Goal: Information Seeking & Learning: Get advice/opinions

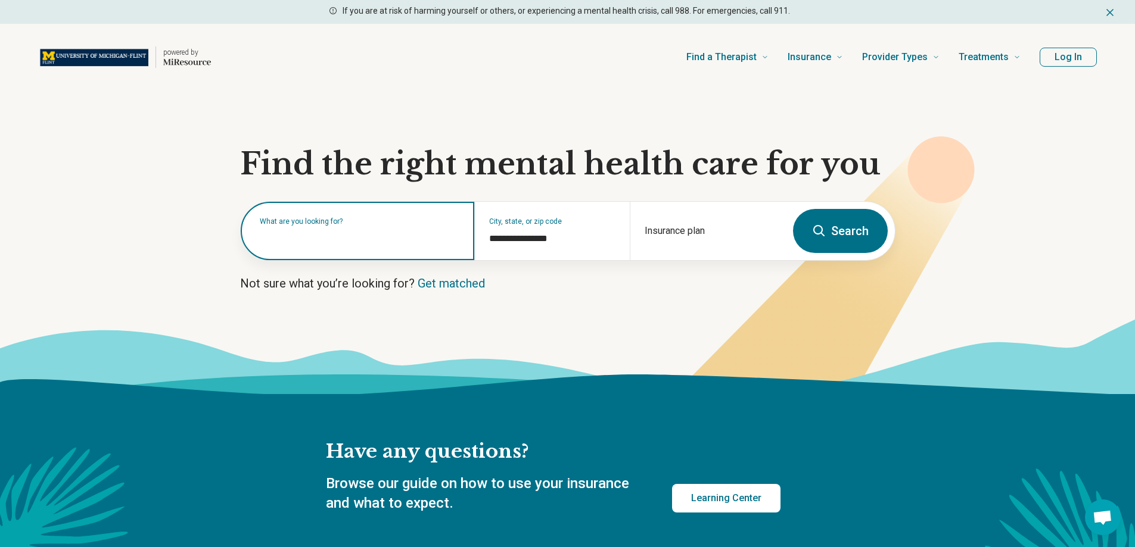
click at [333, 239] on input "text" at bounding box center [360, 237] width 200 height 14
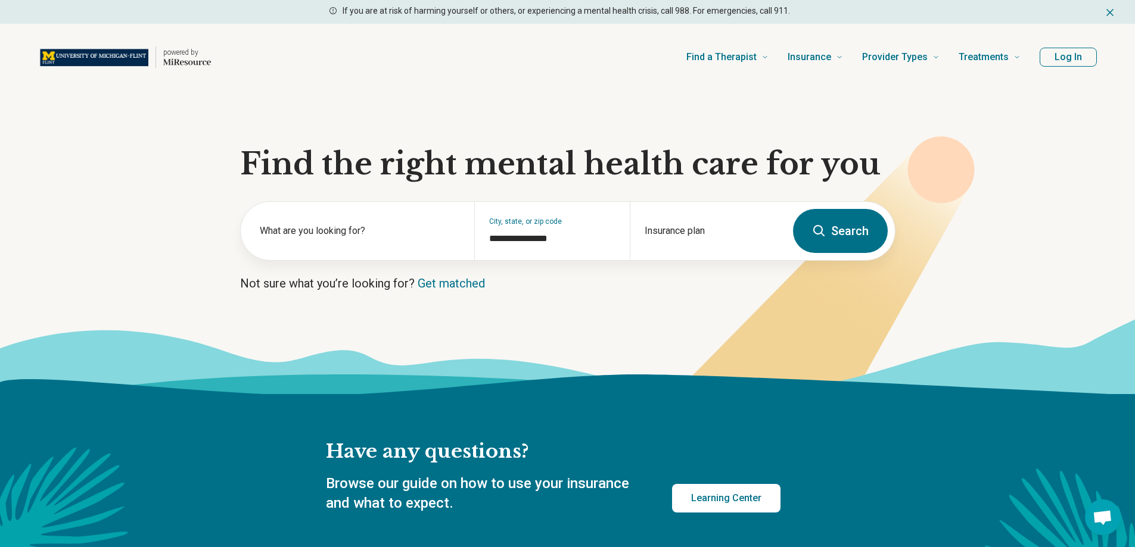
click at [458, 304] on section "**********" at bounding box center [567, 243] width 1135 height 304
click at [453, 282] on link "Get matched" at bounding box center [451, 283] width 67 height 14
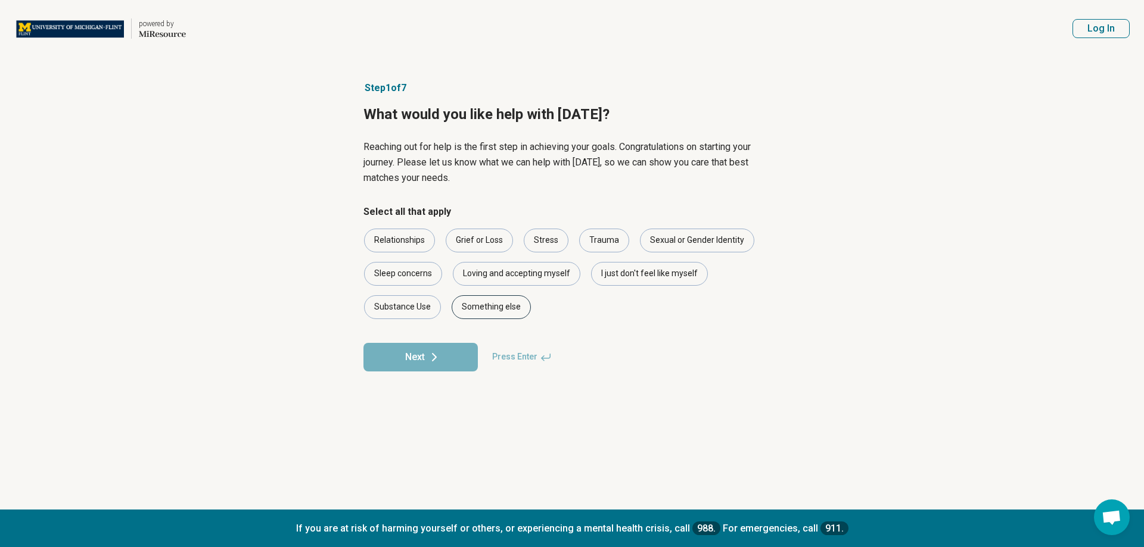
click at [483, 309] on div "Something else" at bounding box center [491, 307] width 79 height 24
click at [459, 355] on button "Next" at bounding box center [420, 357] width 114 height 29
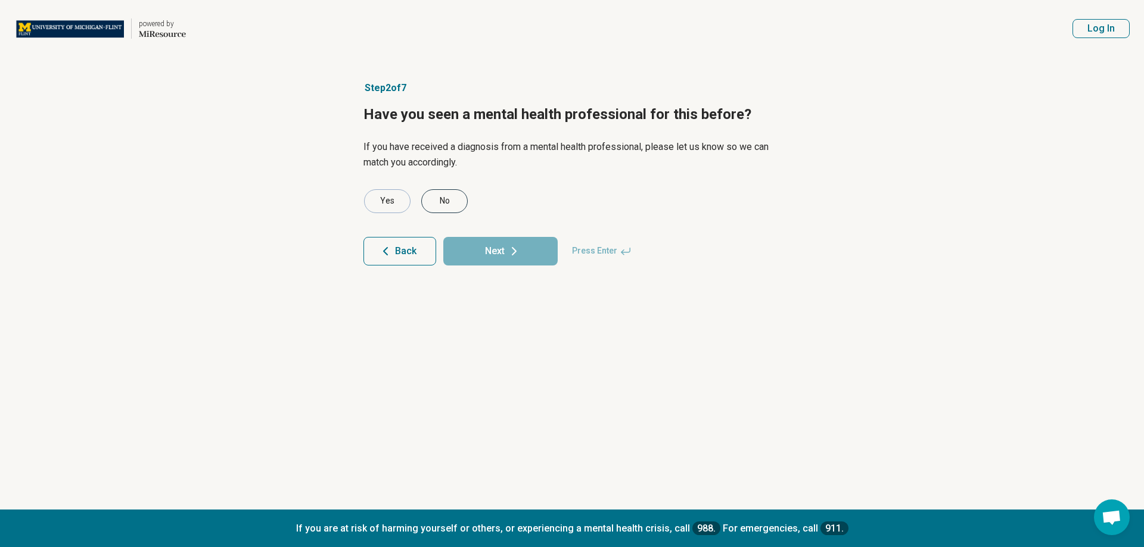
click at [437, 202] on div "No" at bounding box center [444, 201] width 46 height 24
click at [465, 252] on button "Next" at bounding box center [500, 251] width 114 height 29
click at [446, 207] on div "No" at bounding box center [444, 201] width 46 height 24
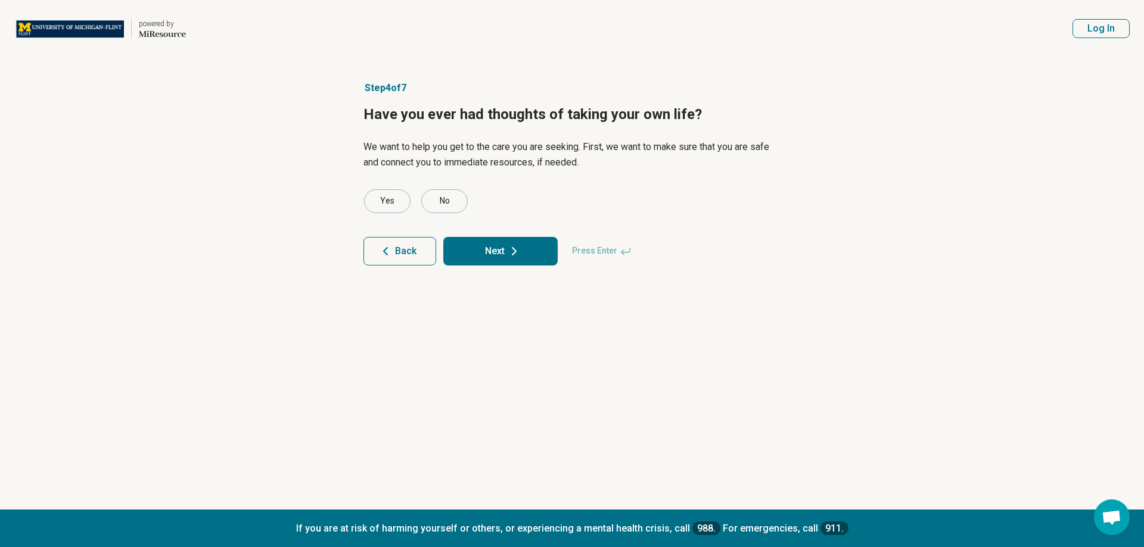
click at [461, 246] on button "Next" at bounding box center [500, 251] width 114 height 29
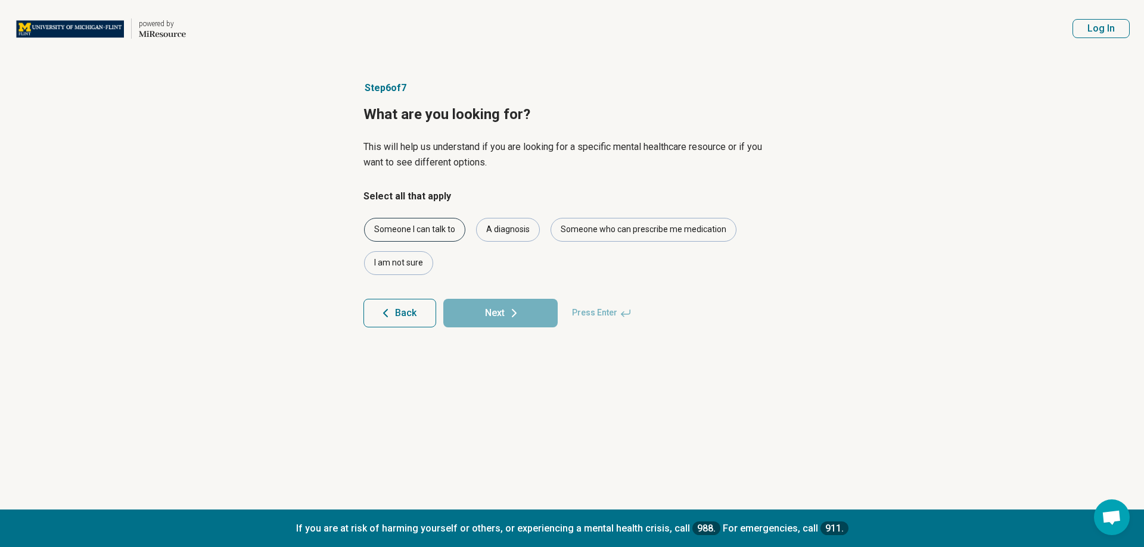
click at [452, 231] on div "Someone I can talk to" at bounding box center [414, 230] width 101 height 24
click at [465, 312] on button "Next" at bounding box center [500, 313] width 114 height 29
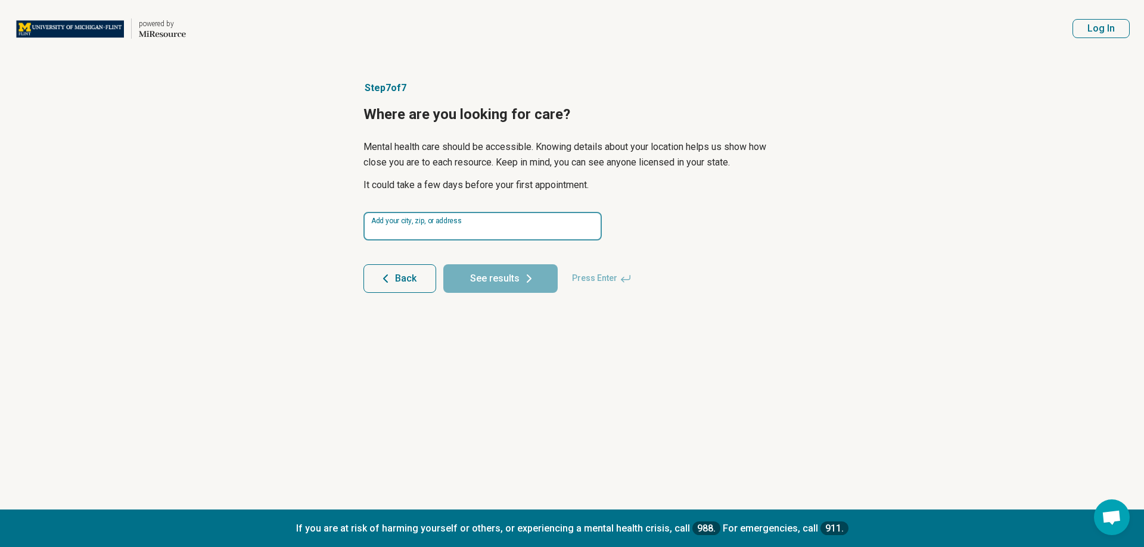
click at [471, 225] on input at bounding box center [482, 226] width 238 height 29
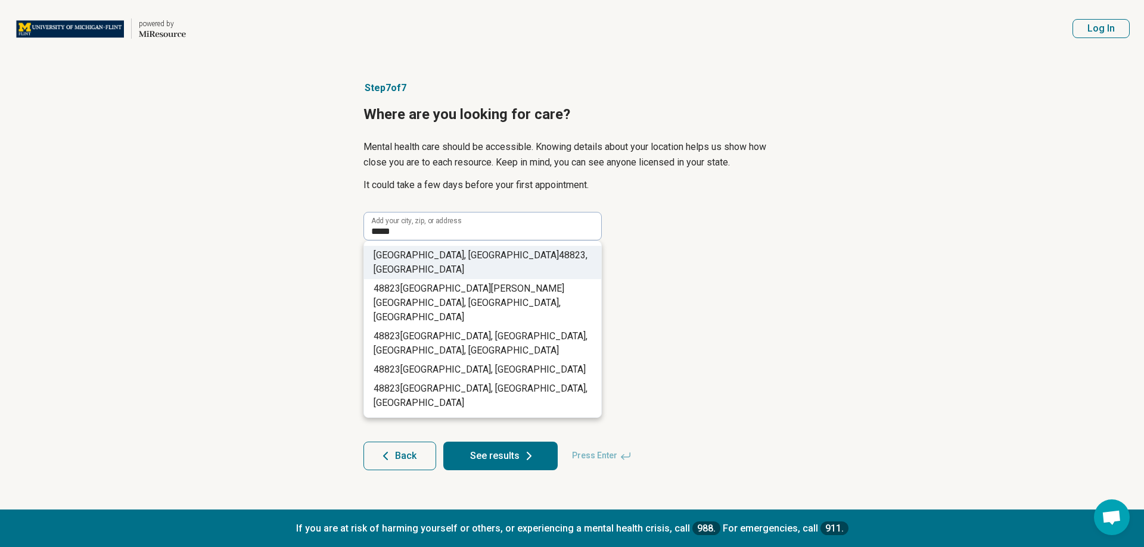
click at [475, 246] on li "East Lansing, MI 48823 , USA" at bounding box center [482, 262] width 237 height 33
type input "**********"
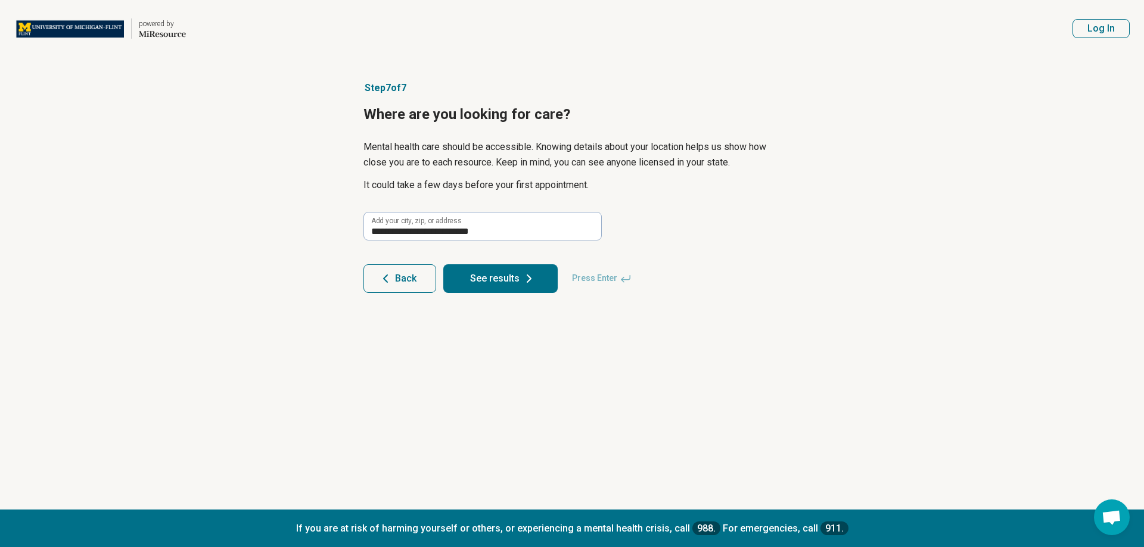
click at [487, 278] on button "See results" at bounding box center [500, 279] width 114 height 29
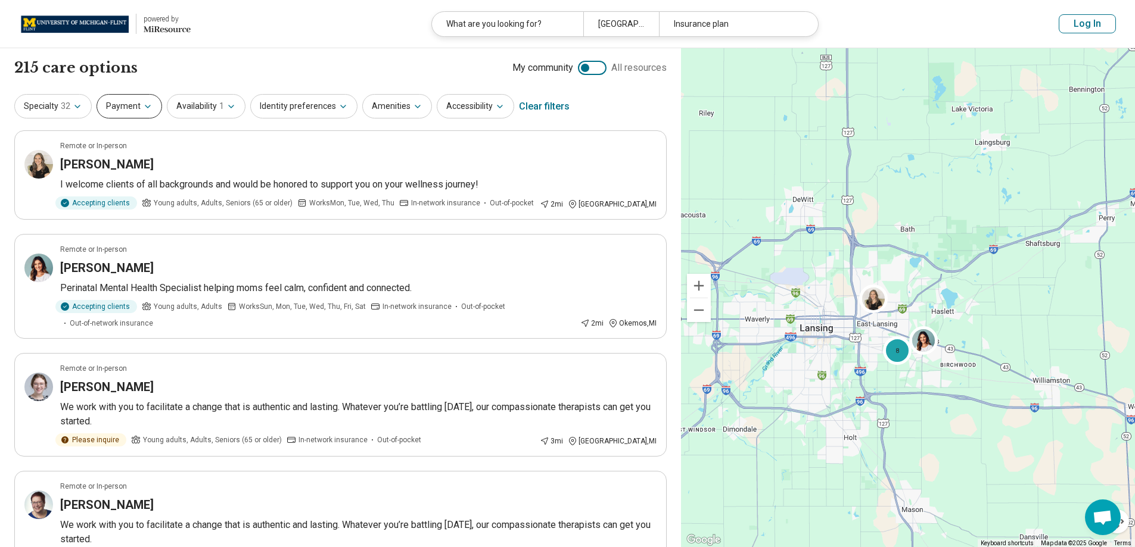
click at [129, 113] on button "Payment" at bounding box center [130, 106] width 66 height 24
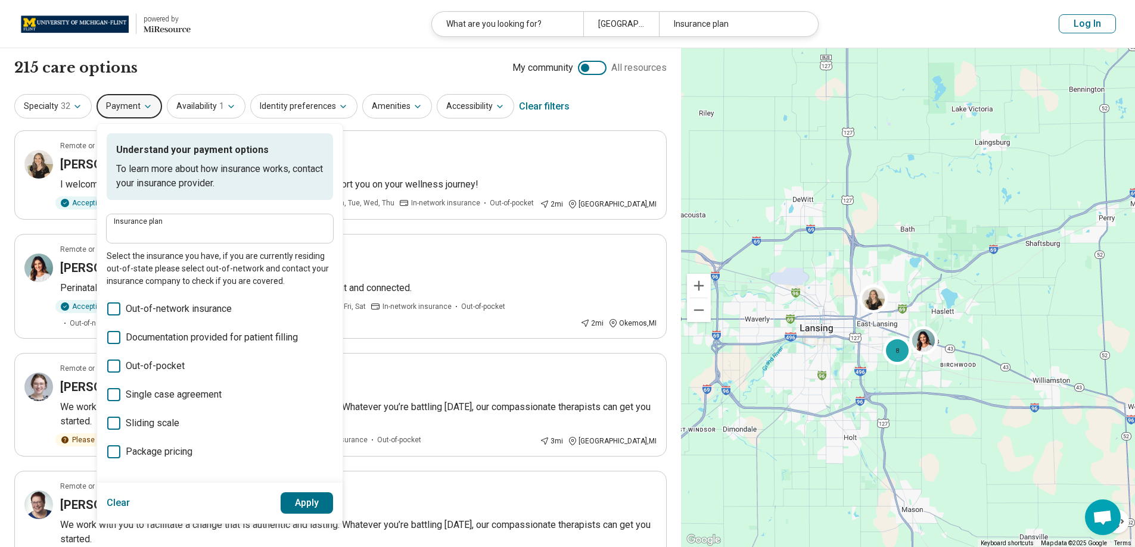
click at [116, 109] on button "Payment" at bounding box center [130, 106] width 66 height 24
click at [211, 107] on button "Availability 1" at bounding box center [206, 106] width 79 height 24
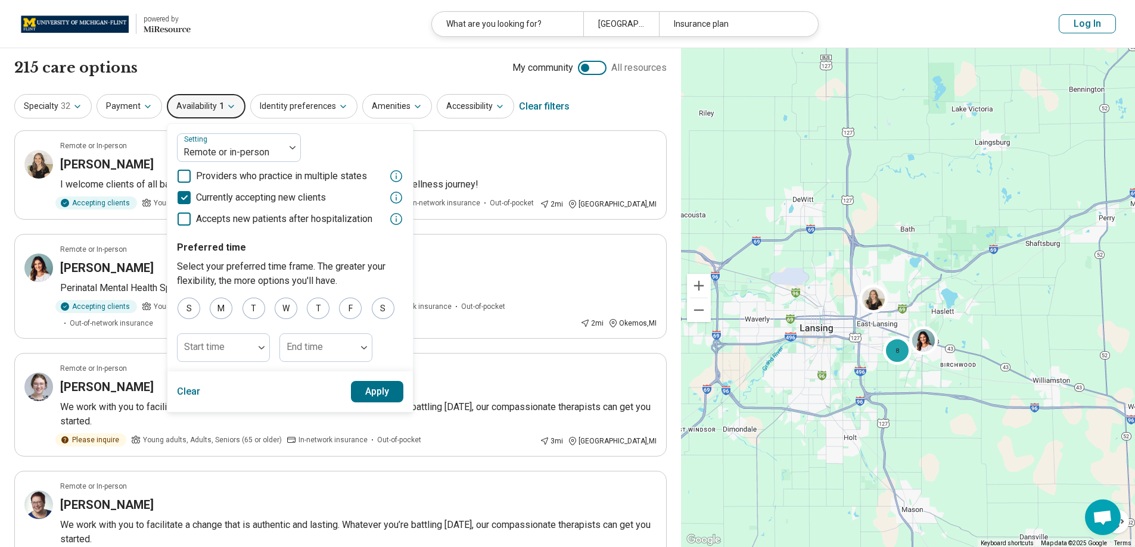
click at [211, 107] on button "Availability 1" at bounding box center [206, 106] width 79 height 24
click at [276, 110] on button "Identity preferences" at bounding box center [303, 106] width 107 height 24
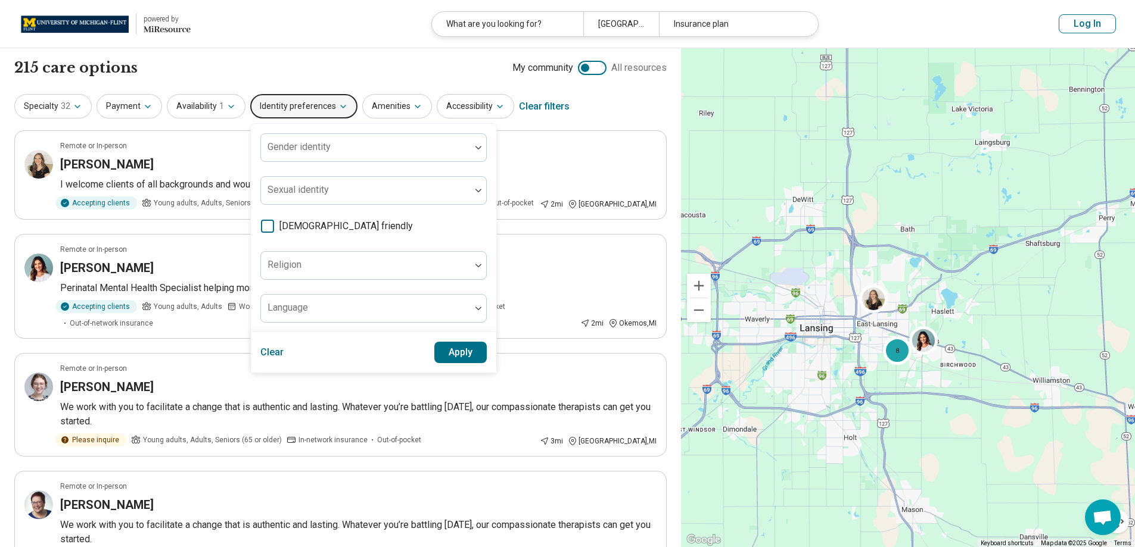
click at [276, 110] on button "Identity preferences" at bounding box center [303, 106] width 107 height 24
click at [406, 111] on button "Amenities" at bounding box center [397, 106] width 70 height 24
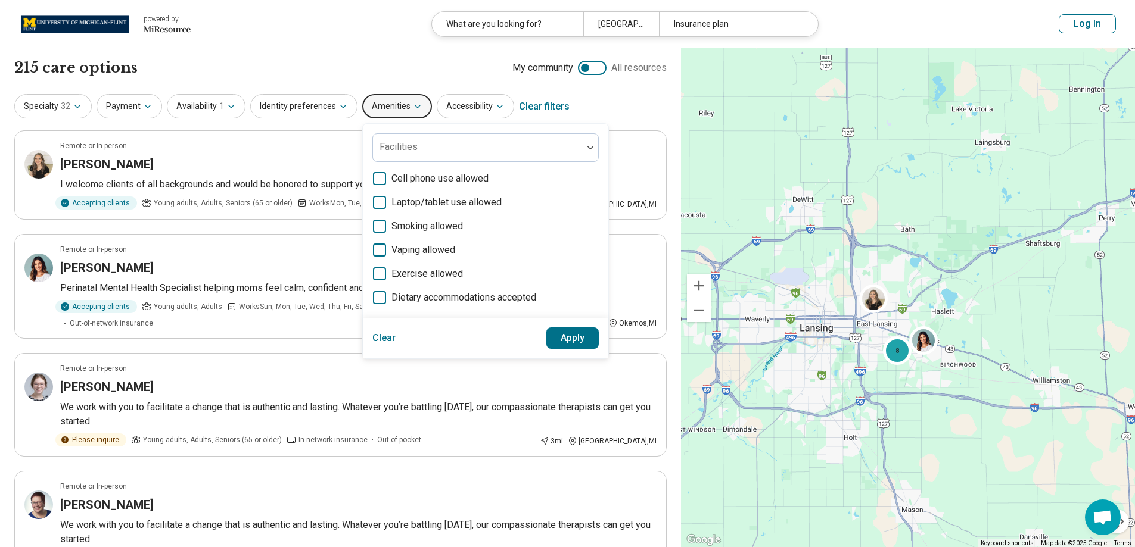
click at [400, 38] on header "powered by Miresource logo What are you looking for? East Lansing, MI 48823, US…" at bounding box center [567, 24] width 1135 height 48
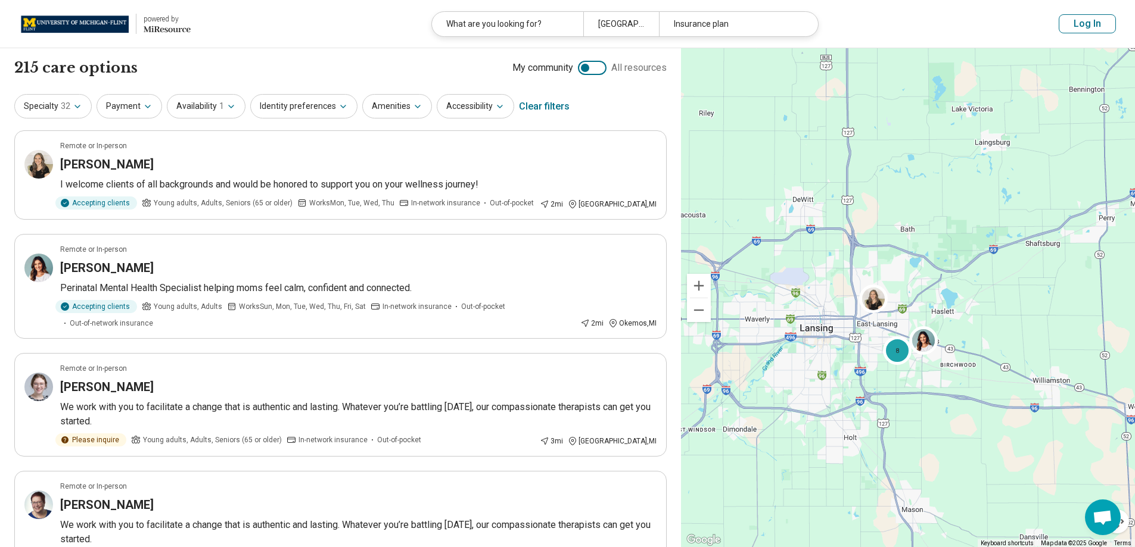
click at [445, 67] on div "215 care options 215 provider s My community All resources" at bounding box center [340, 68] width 652 height 20
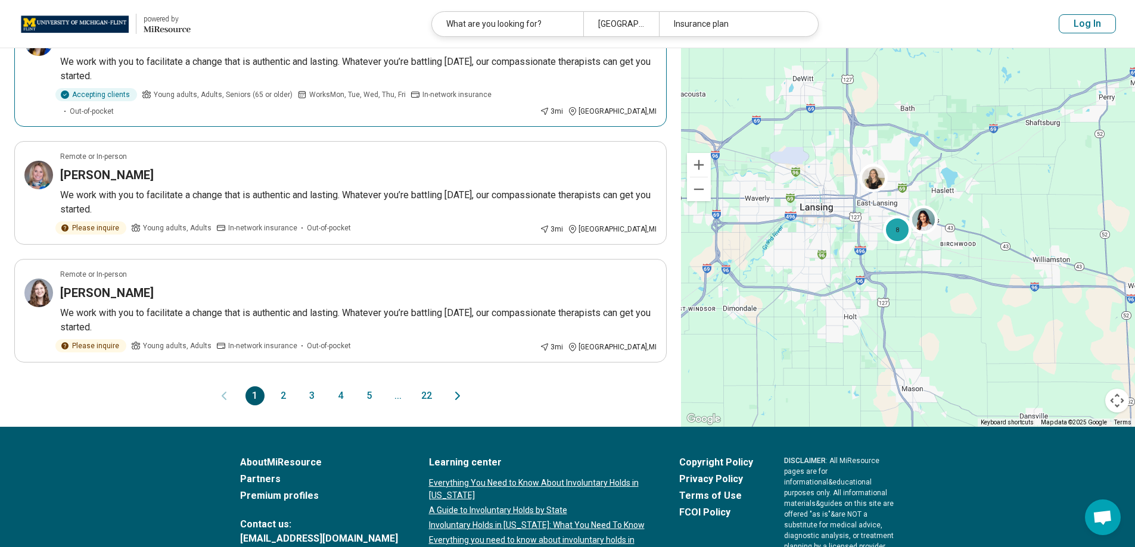
scroll to position [953, 0]
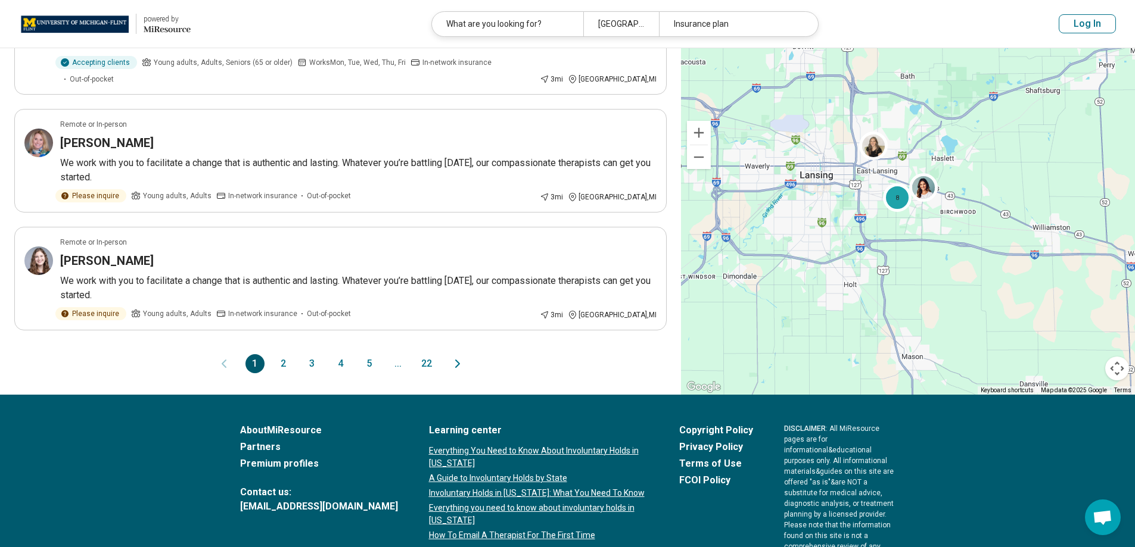
click at [281, 354] on button "2" at bounding box center [283, 363] width 19 height 19
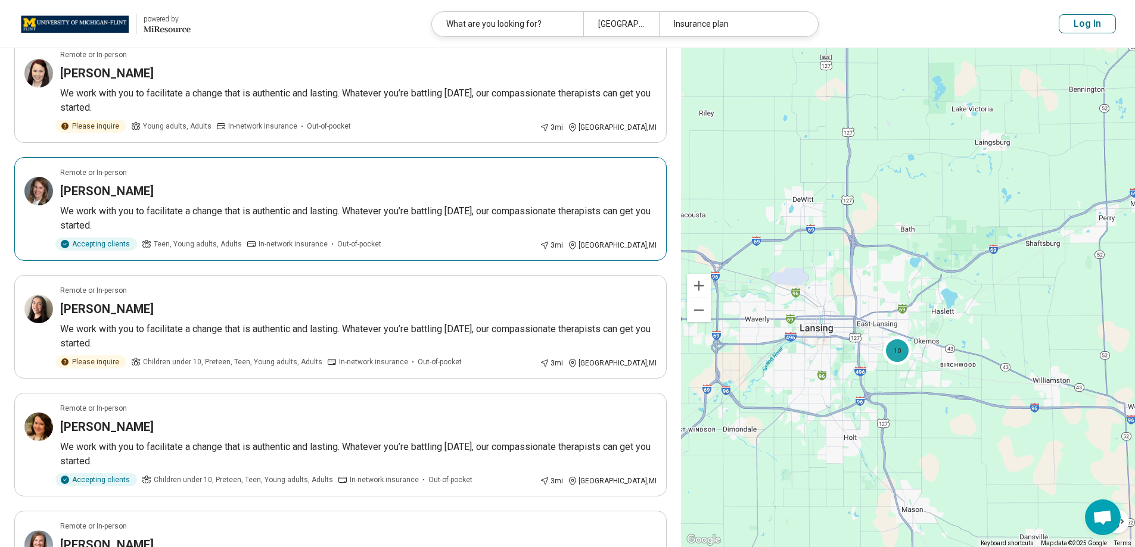
scroll to position [834, 0]
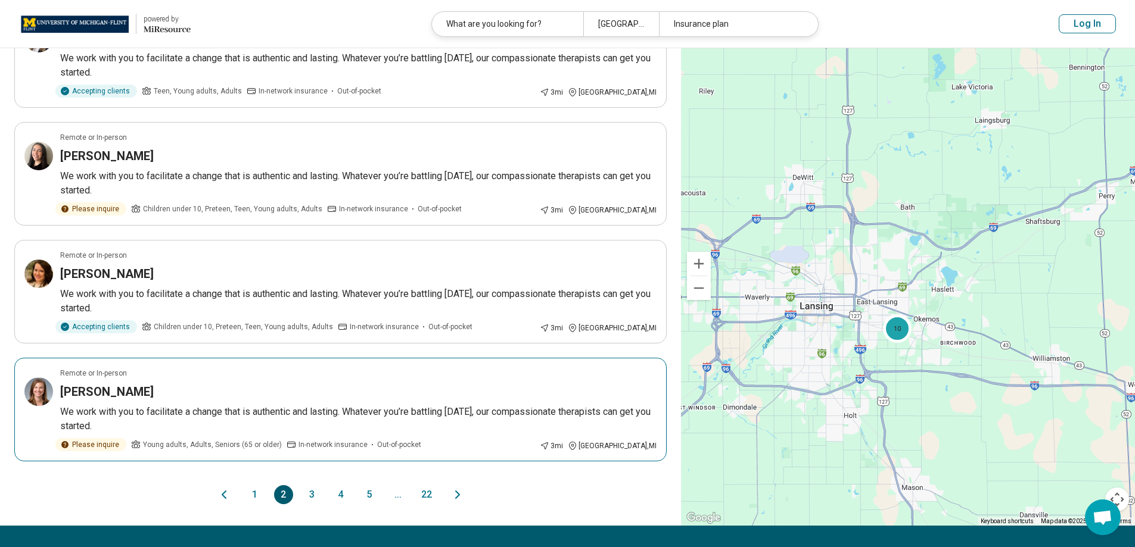
click at [303, 386] on div "Emily Vliek" at bounding box center [358, 392] width 596 height 17
click at [313, 499] on button "3" at bounding box center [312, 495] width 19 height 19
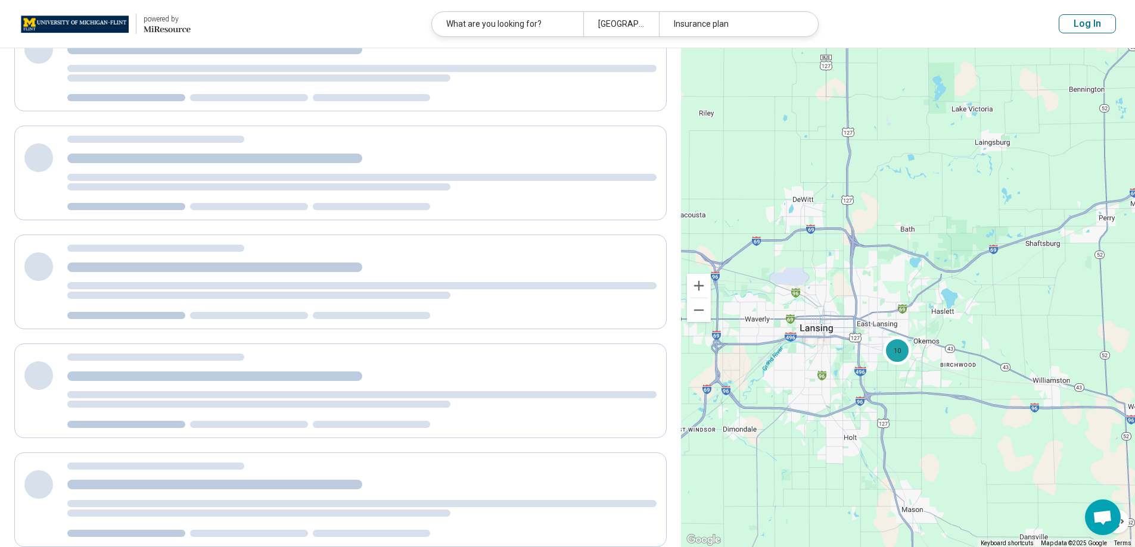
scroll to position [0, 0]
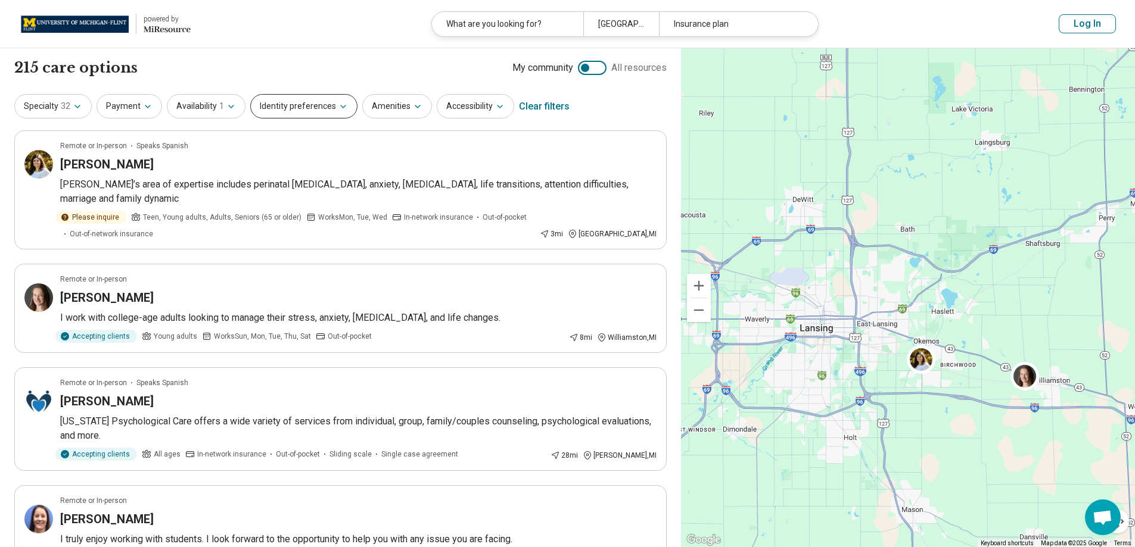
click at [344, 112] on button "Identity preferences" at bounding box center [303, 106] width 107 height 24
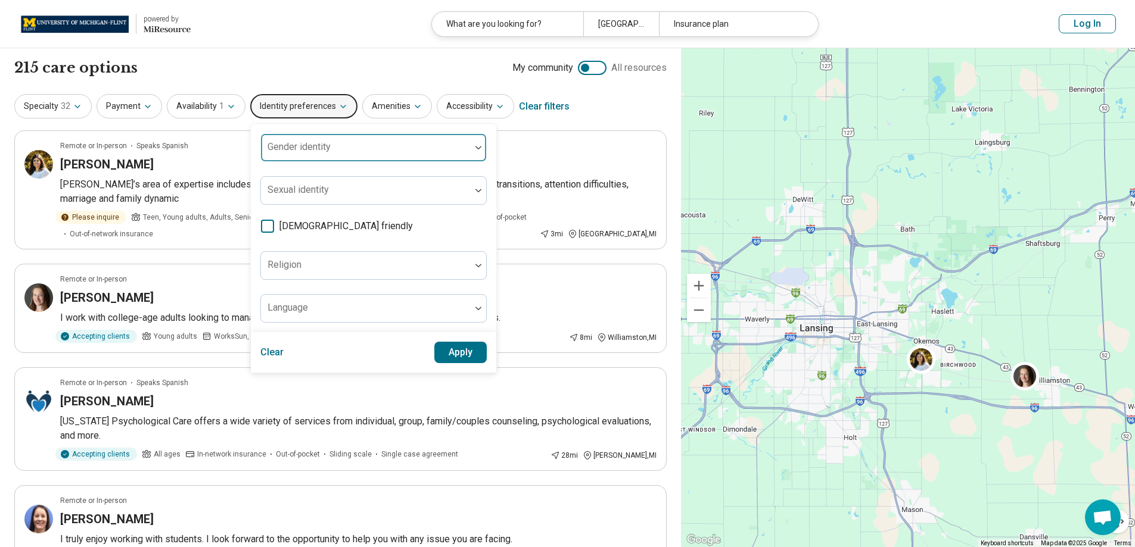
click at [354, 150] on div at bounding box center [366, 152] width 200 height 17
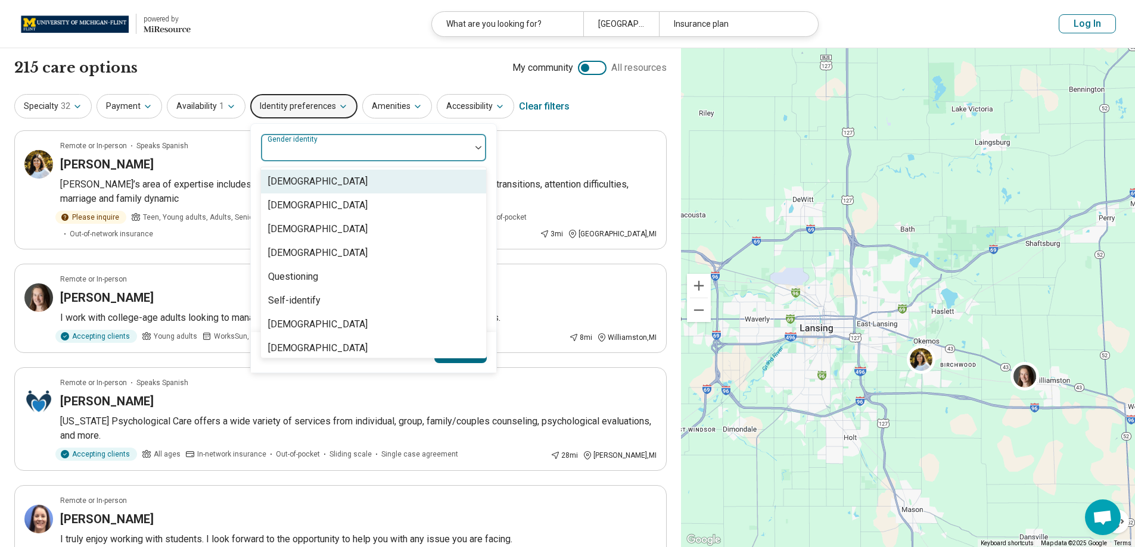
click at [319, 180] on div "Cisgender Man" at bounding box center [317, 182] width 99 height 14
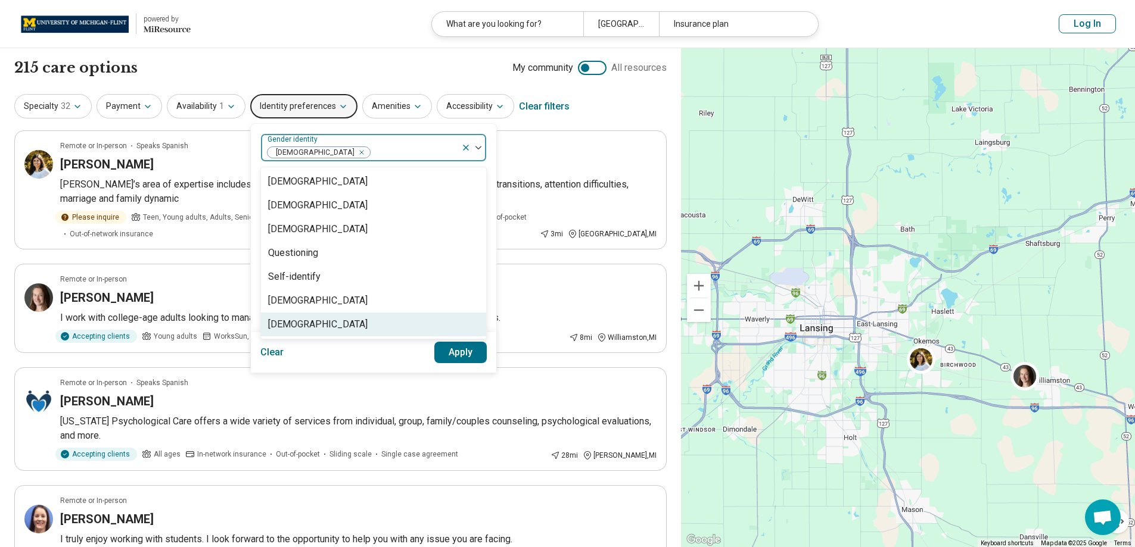
click at [439, 354] on button "Apply" at bounding box center [460, 352] width 53 height 21
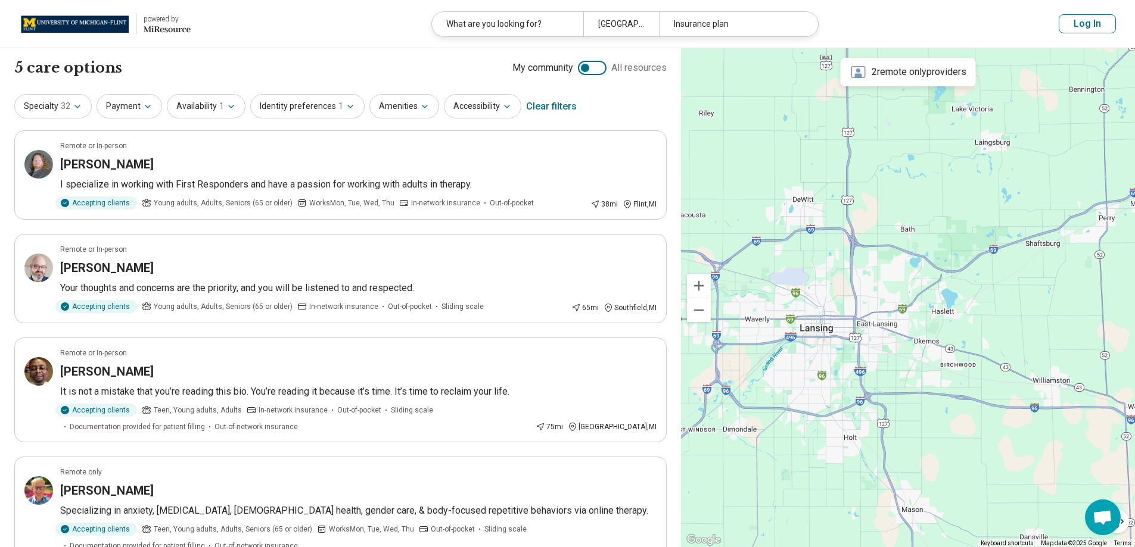
click at [540, 105] on div "Clear filters" at bounding box center [551, 106] width 51 height 29
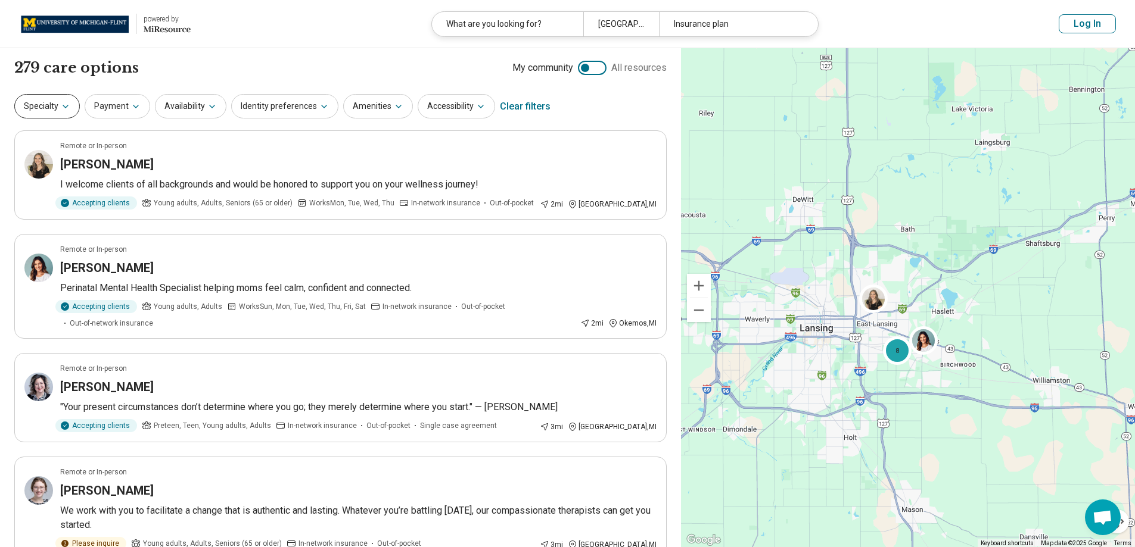
click at [69, 112] on button "Specialty" at bounding box center [47, 106] width 66 height 24
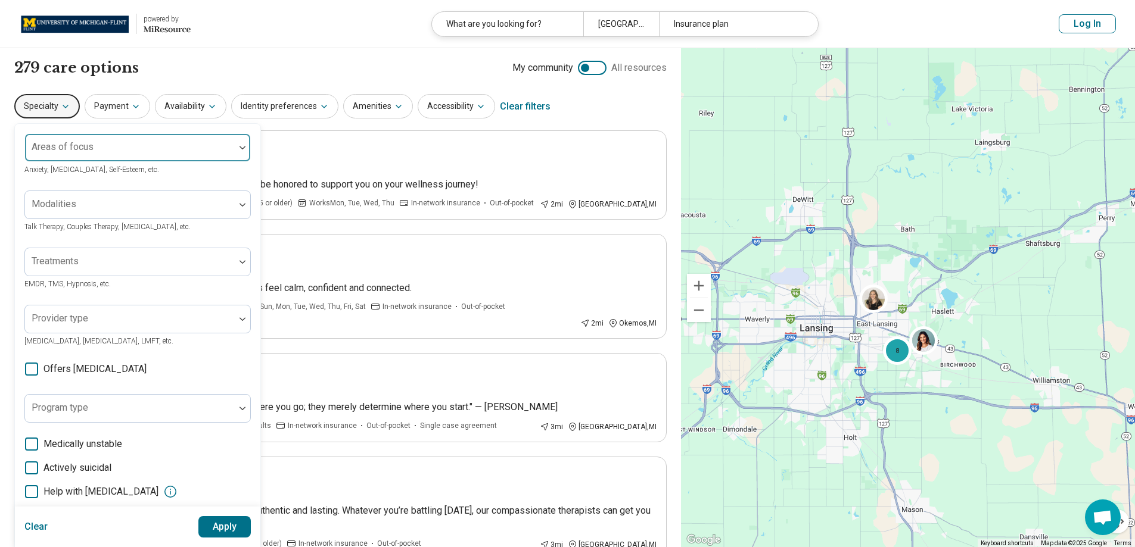
click at [82, 142] on div "Areas of focus" at bounding box center [137, 147] width 226 height 29
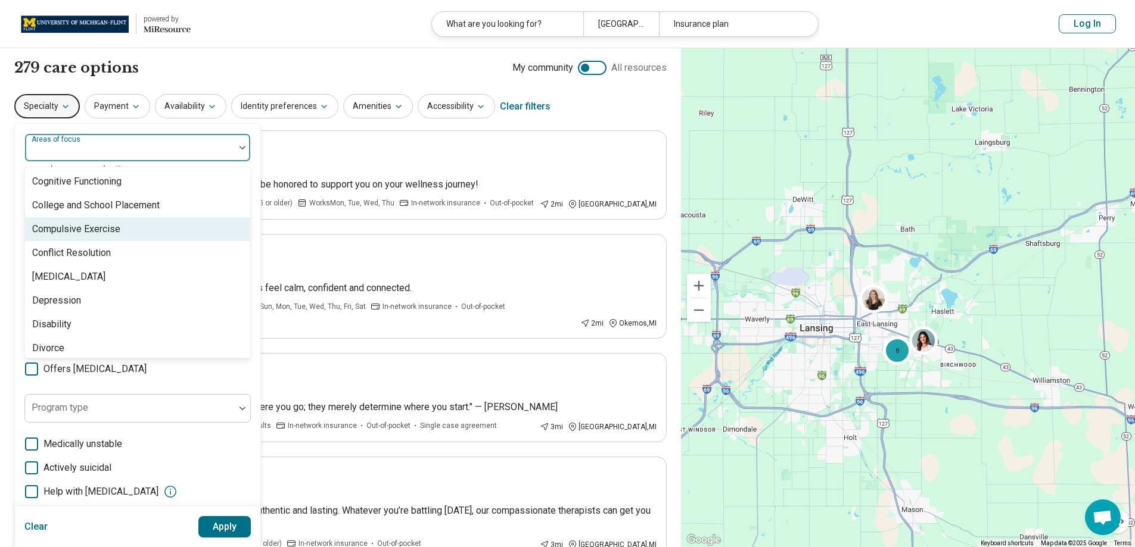
scroll to position [655, 0]
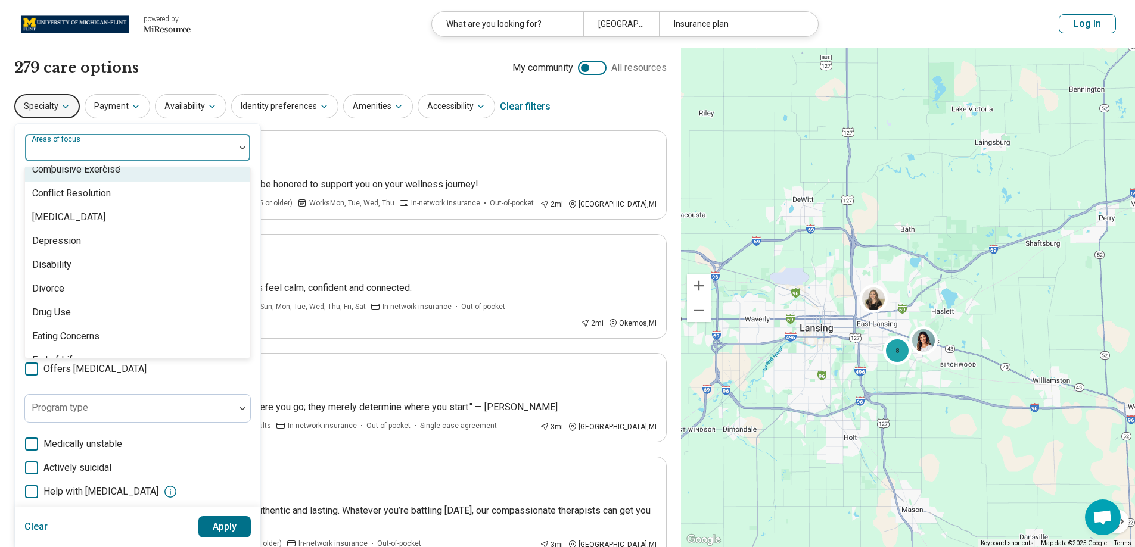
click at [49, 136] on label "Areas of focus" at bounding box center [57, 139] width 51 height 8
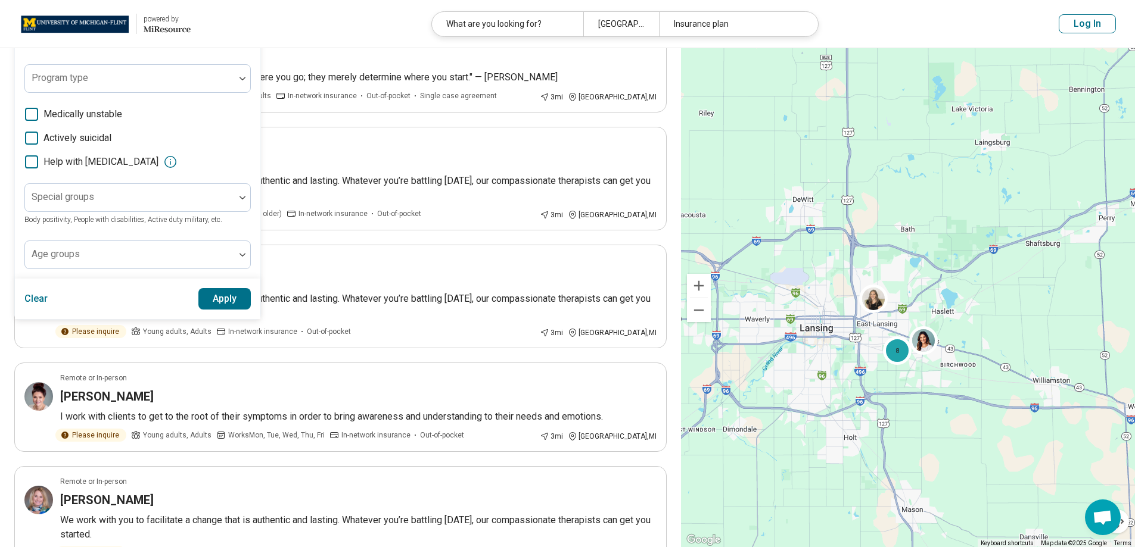
scroll to position [357, 0]
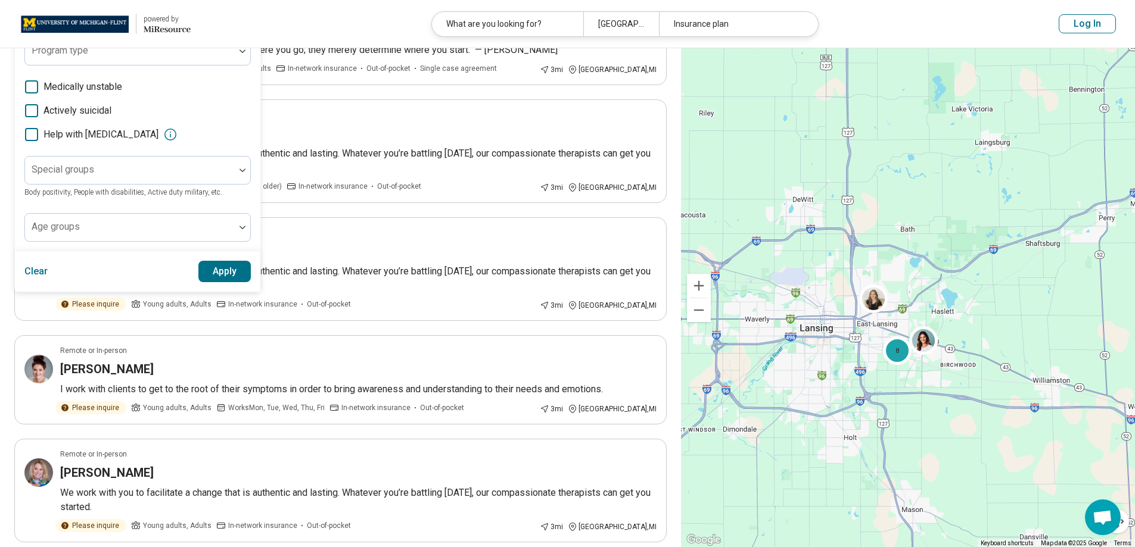
click at [39, 268] on button "Clear" at bounding box center [36, 271] width 24 height 21
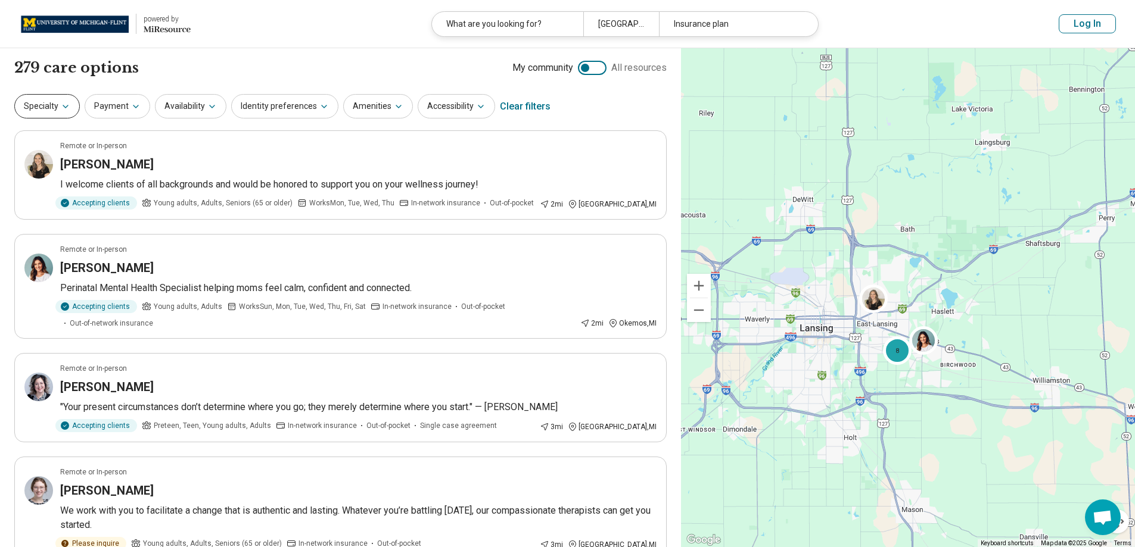
click at [52, 112] on button "Specialty" at bounding box center [47, 106] width 66 height 24
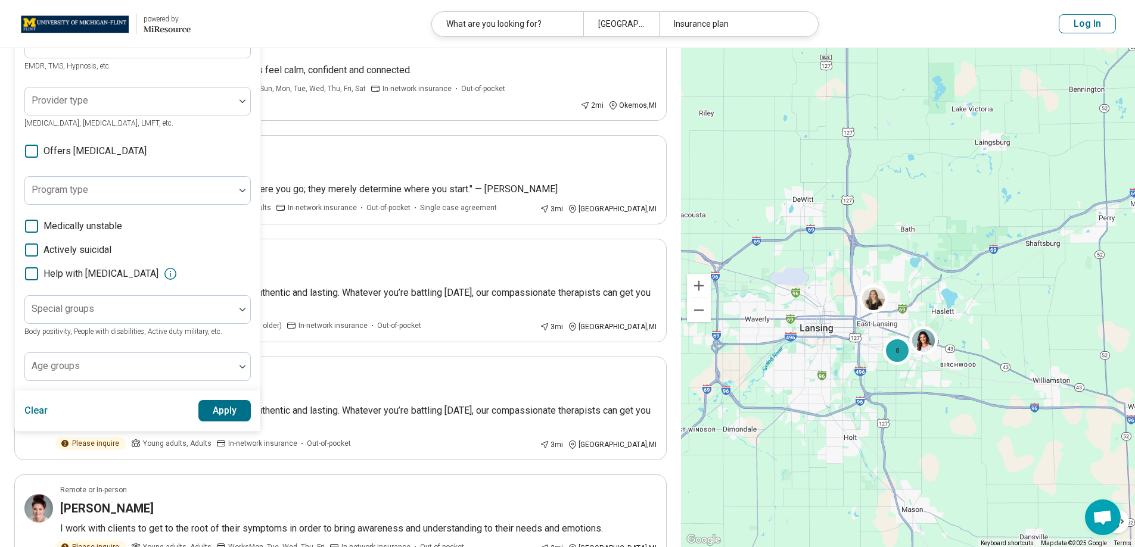
scroll to position [357, 0]
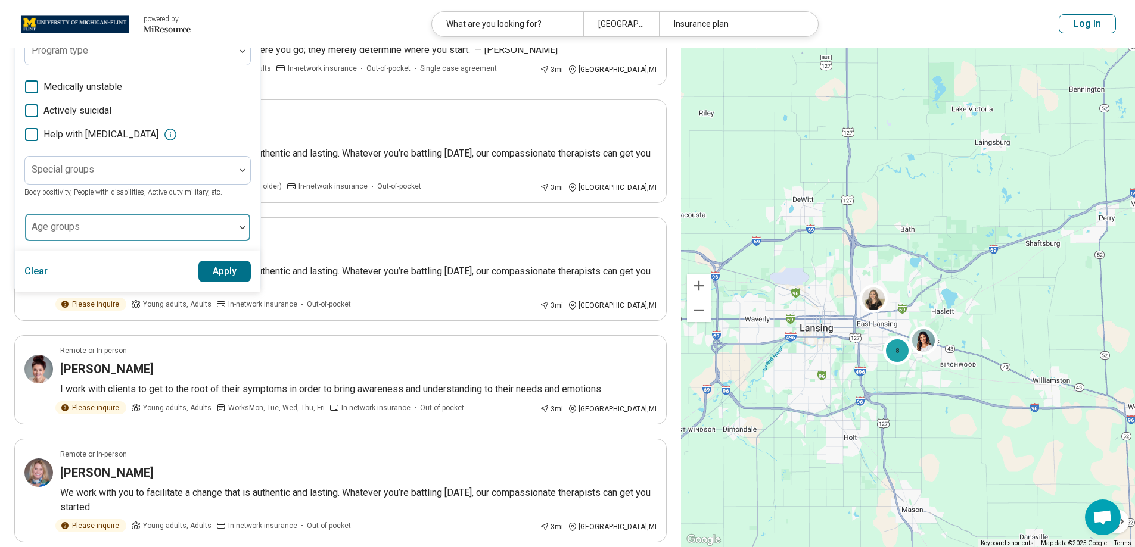
click at [147, 224] on div at bounding box center [130, 232] width 200 height 17
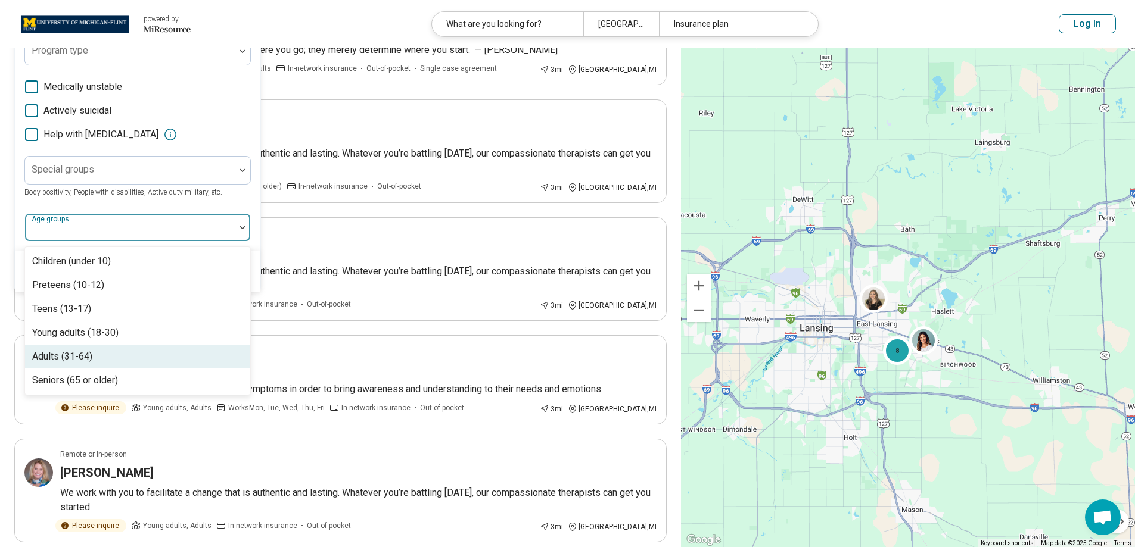
click at [133, 349] on div "Adults (31-64)" at bounding box center [137, 357] width 225 height 24
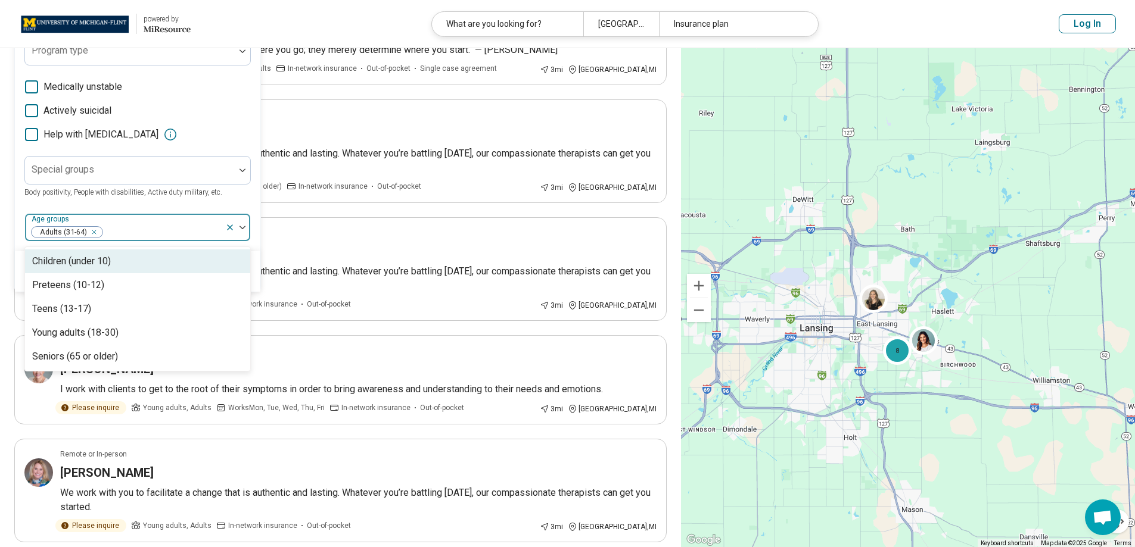
click at [185, 228] on div at bounding box center [162, 232] width 117 height 17
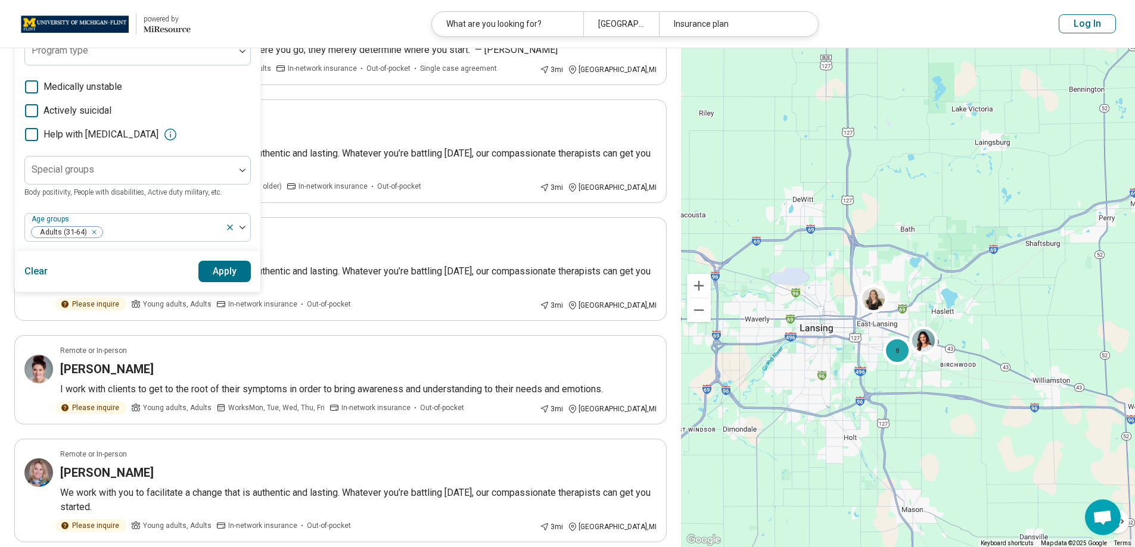
click at [229, 275] on button "Apply" at bounding box center [224, 271] width 53 height 21
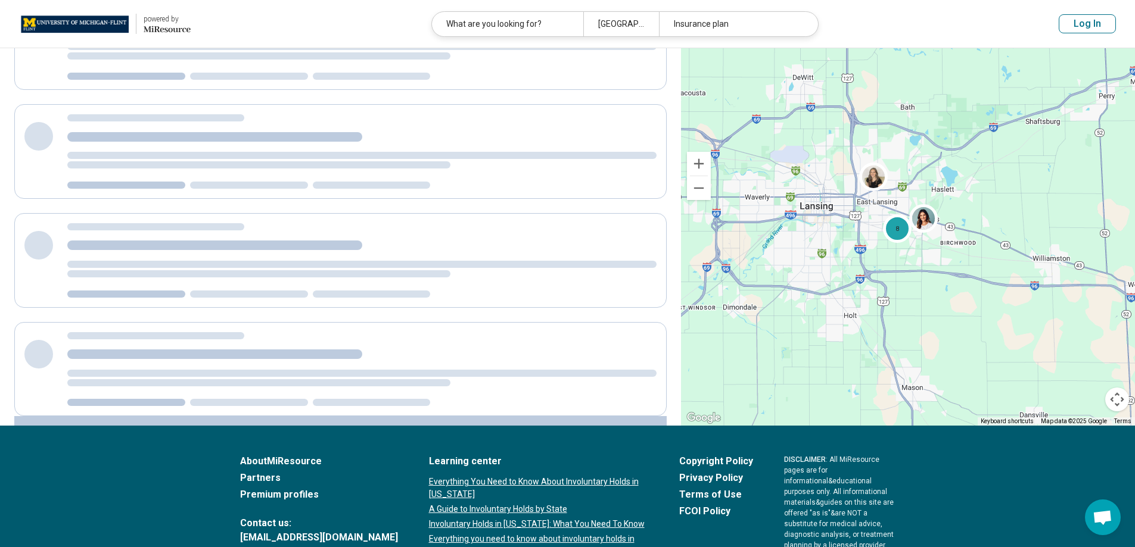
scroll to position [223, 0]
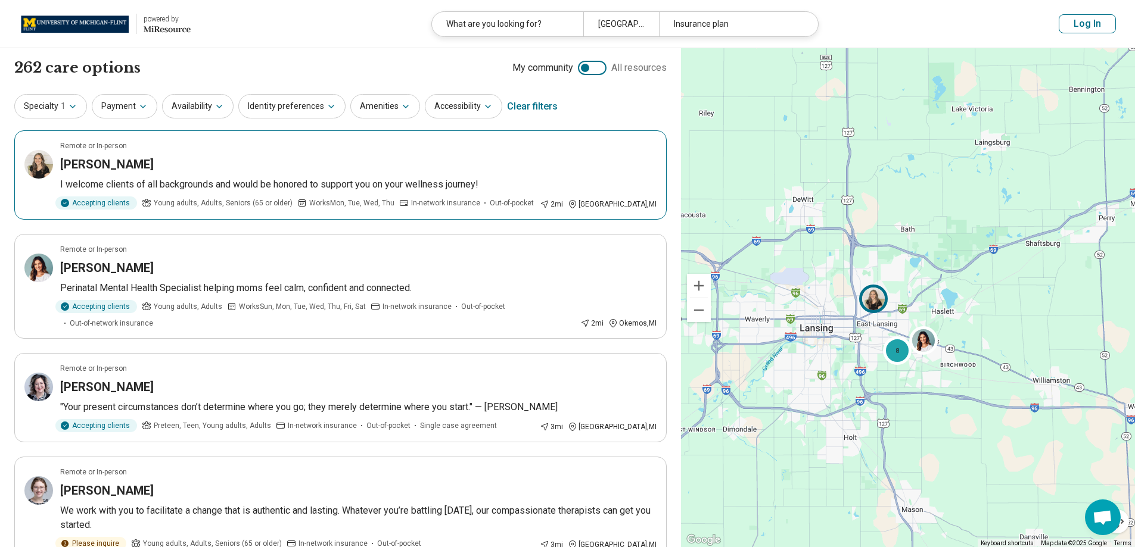
click at [413, 163] on div "[PERSON_NAME]" at bounding box center [358, 164] width 596 height 17
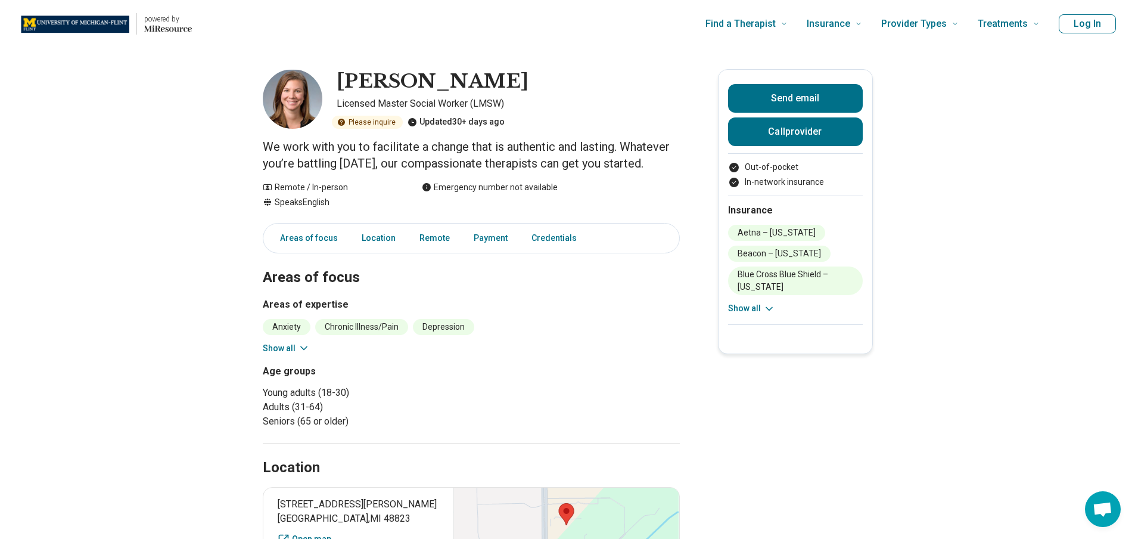
click at [301, 353] on icon at bounding box center [304, 348] width 12 height 12
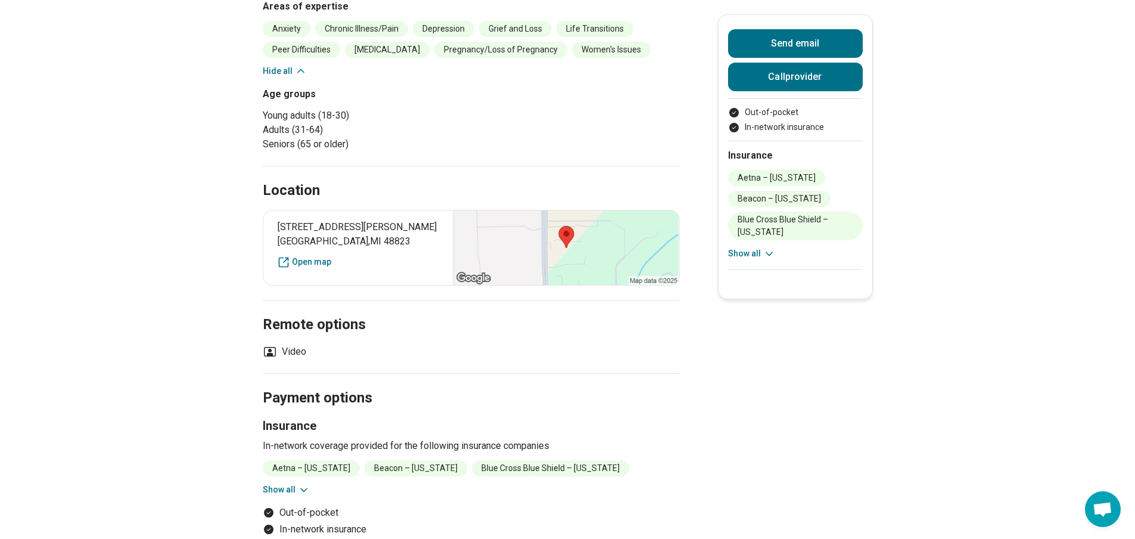
scroll to position [477, 0]
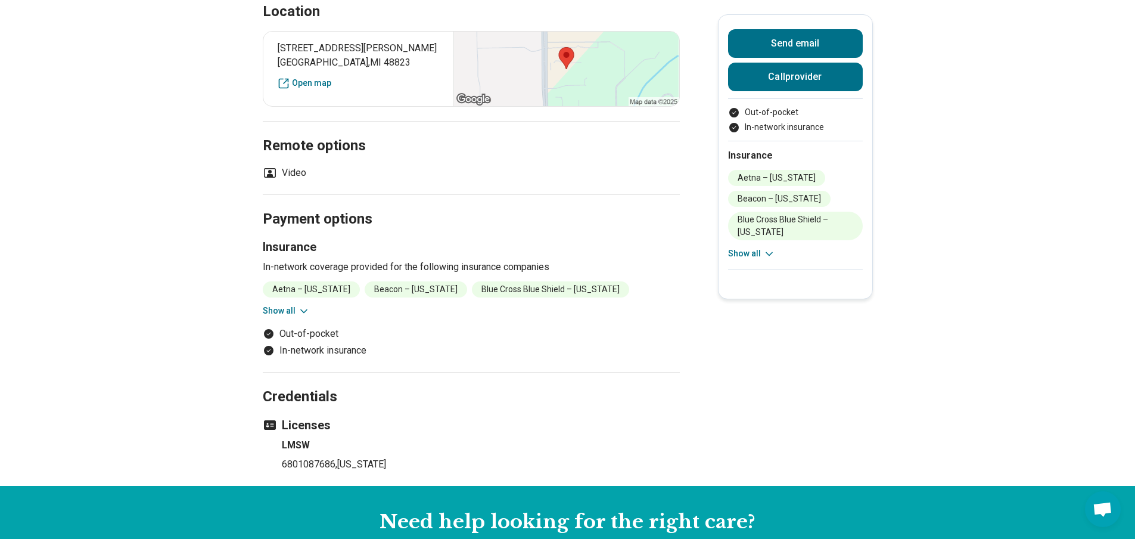
click at [273, 307] on button "Show all" at bounding box center [286, 310] width 47 height 13
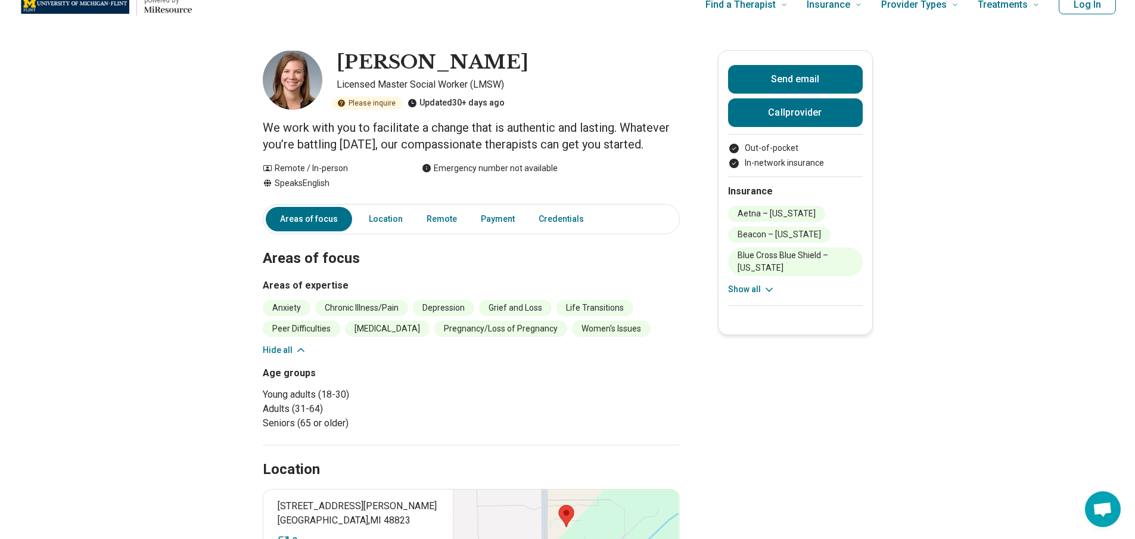
scroll to position [0, 0]
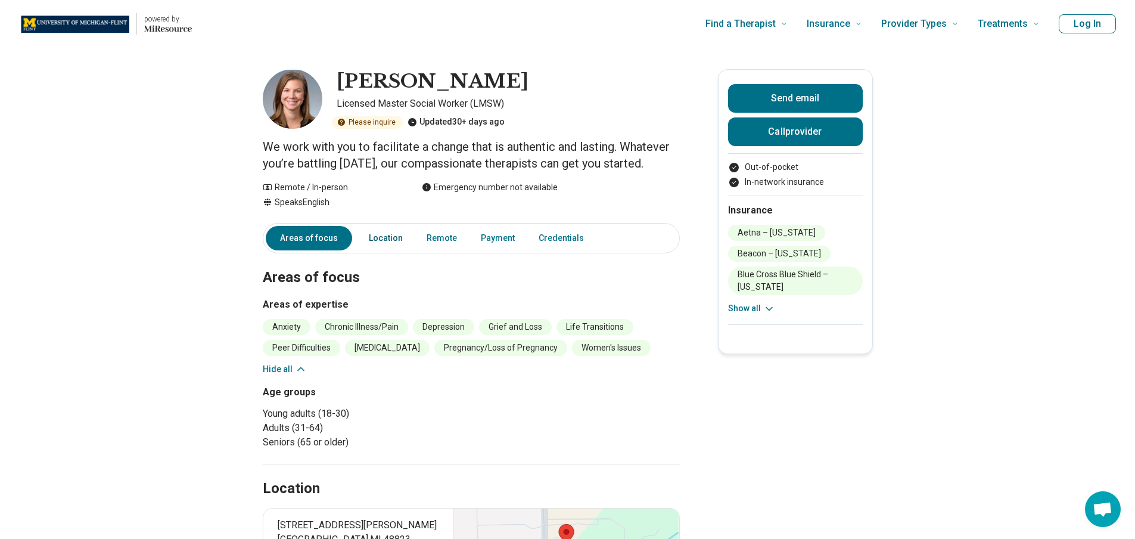
click at [388, 234] on link "Location" at bounding box center [386, 238] width 48 height 24
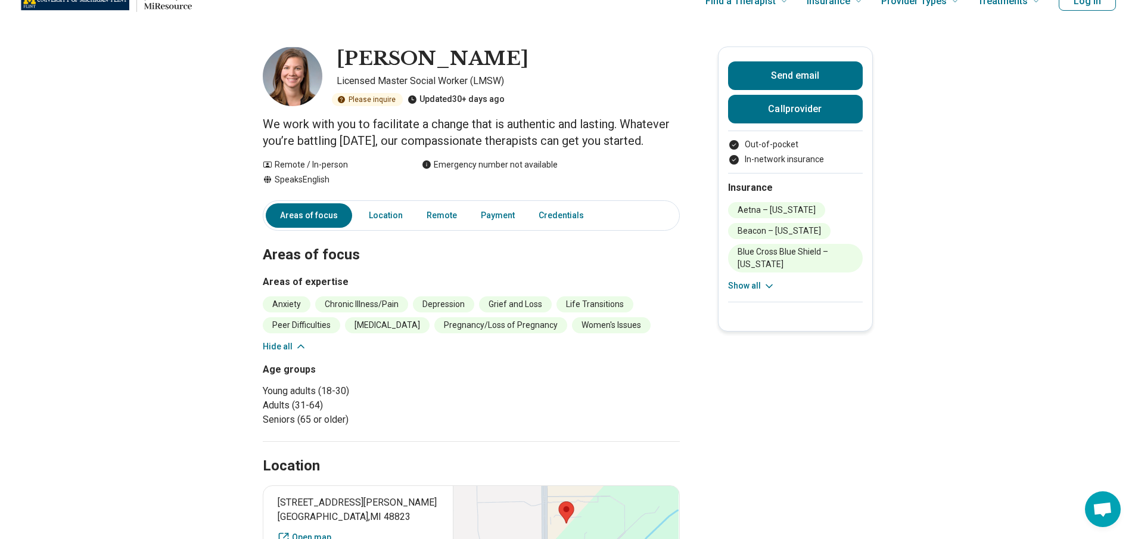
scroll to position [2, 0]
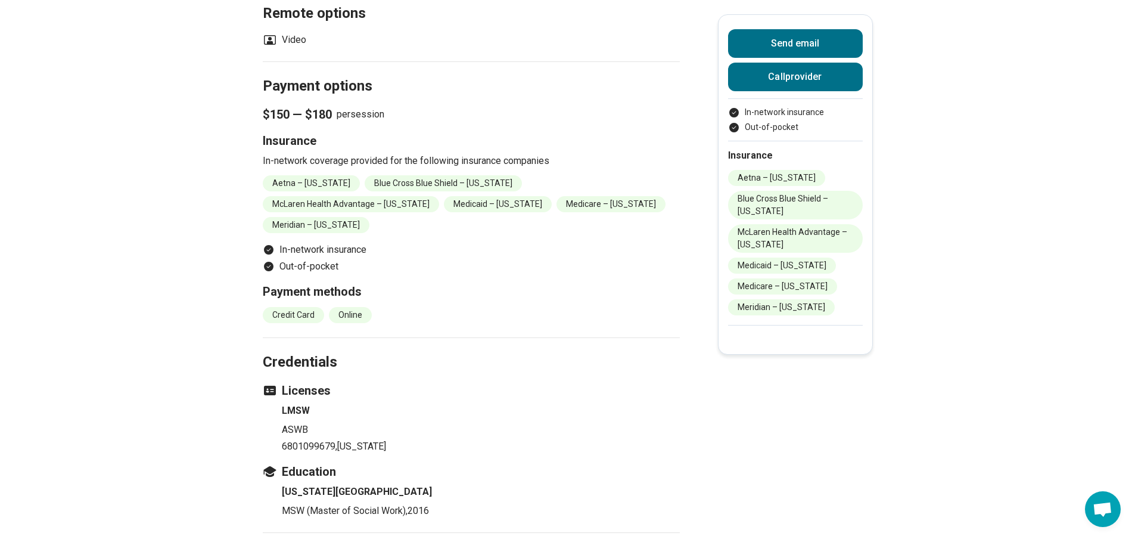
scroll to position [953, 0]
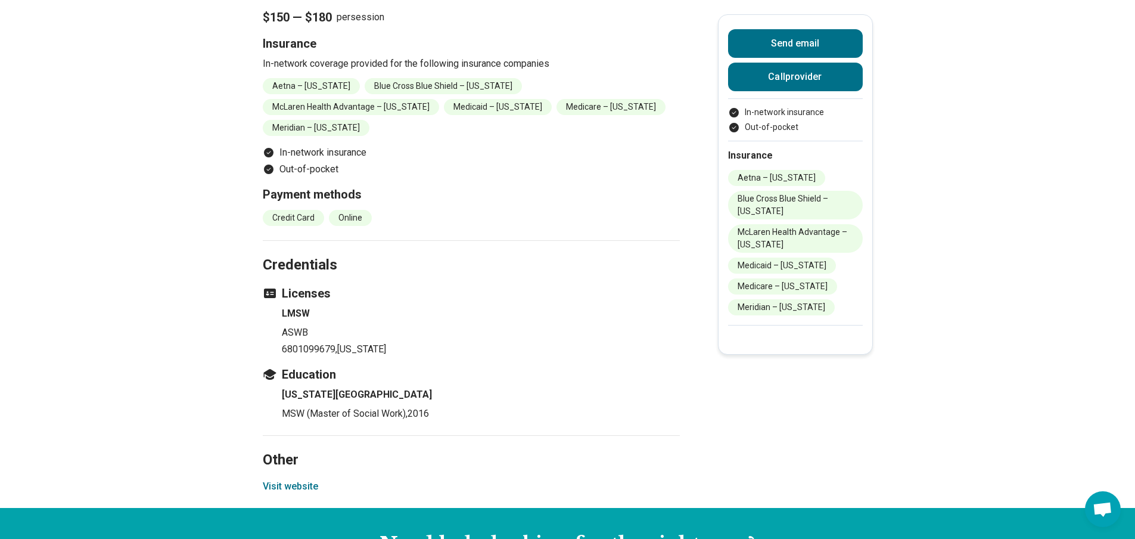
click at [270, 479] on button "Visit website" at bounding box center [290, 486] width 55 height 14
